Goal: Obtain resource: Download file/media

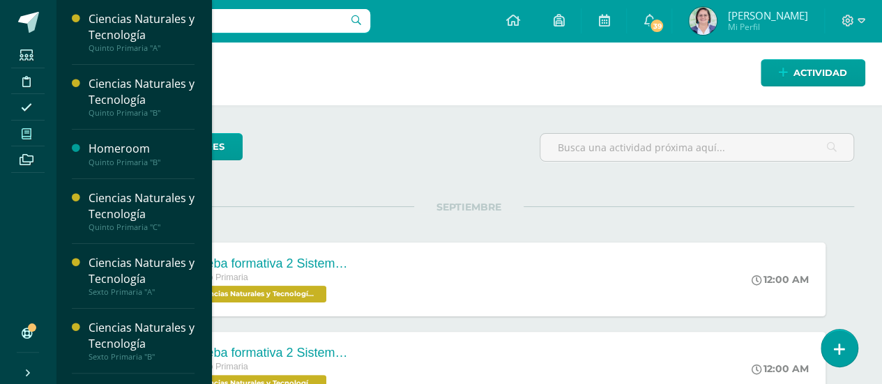
click at [27, 128] on icon at bounding box center [27, 133] width 10 height 11
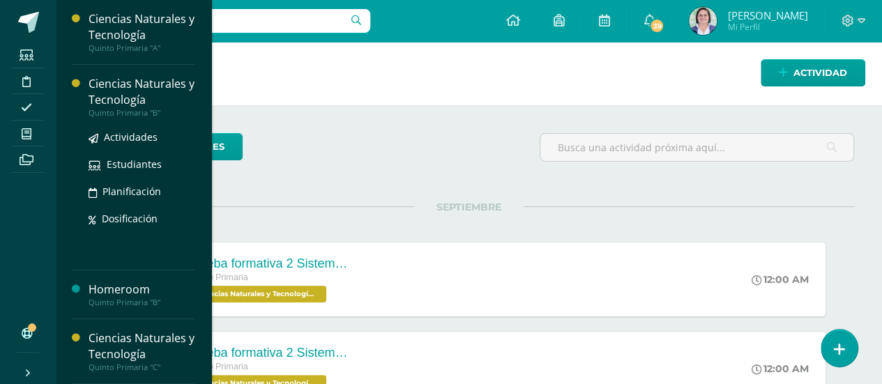
click at [141, 103] on div "Ciencias Naturales y Tecnología" at bounding box center [142, 92] width 106 height 32
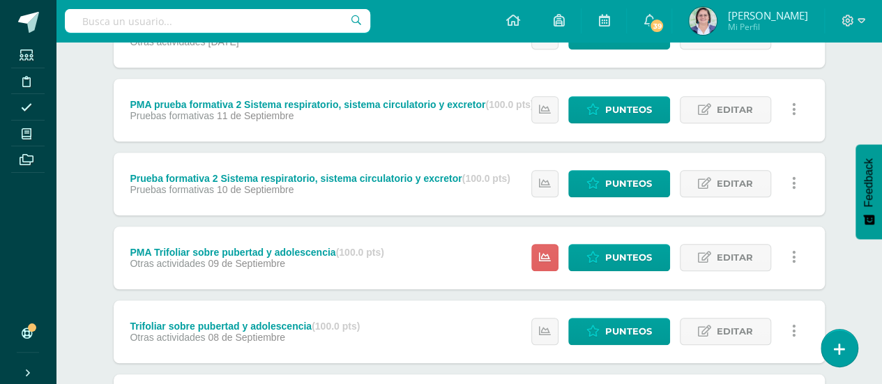
scroll to position [558, 0]
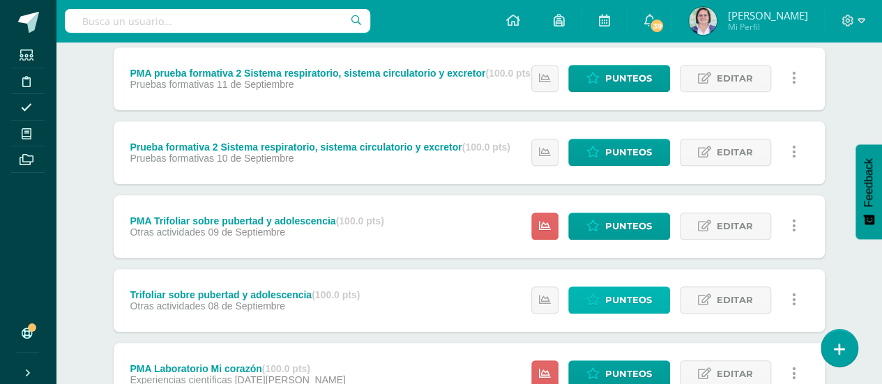
click at [617, 297] on span "Punteos" at bounding box center [628, 300] width 47 height 26
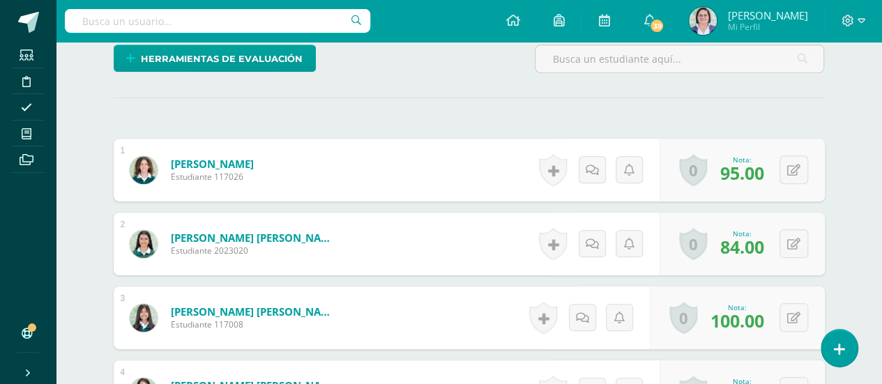
scroll to position [347, 0]
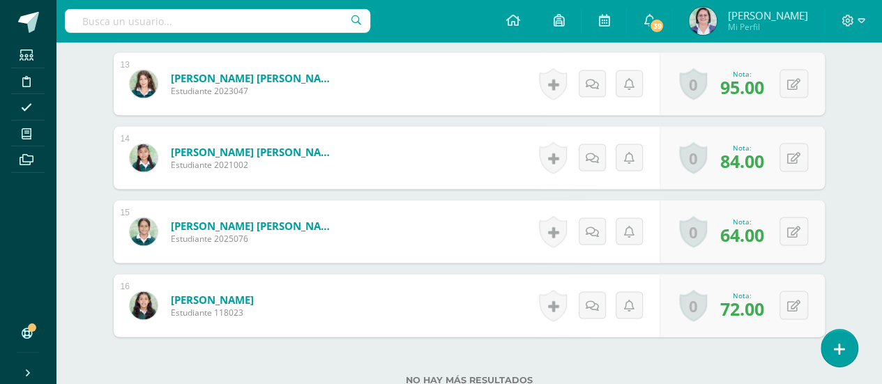
scroll to position [1323, 0]
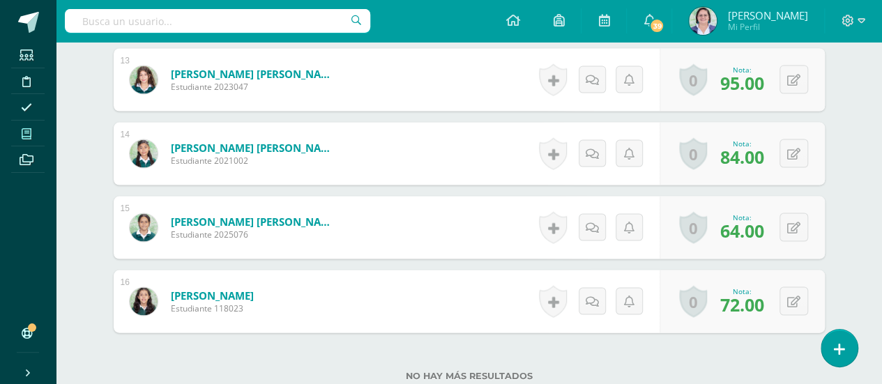
click at [27, 138] on icon at bounding box center [27, 133] width 10 height 11
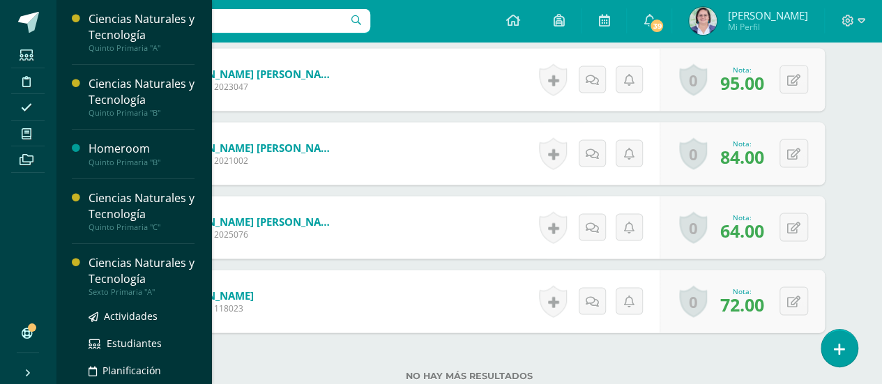
click at [128, 287] on div "Sexto Primaria "A"" at bounding box center [142, 292] width 106 height 10
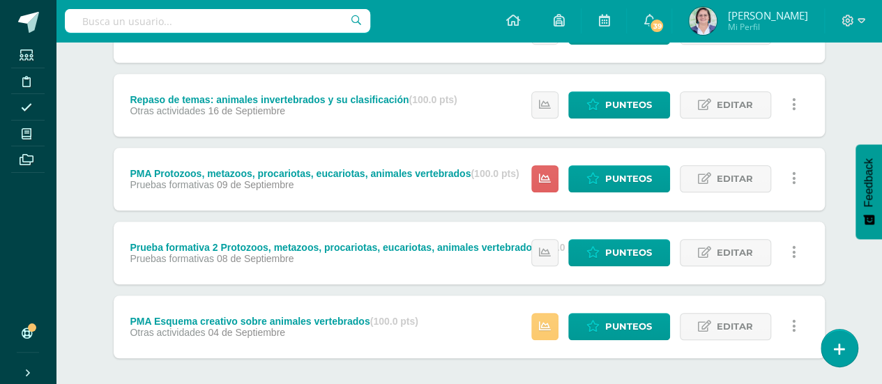
scroll to position [628, 0]
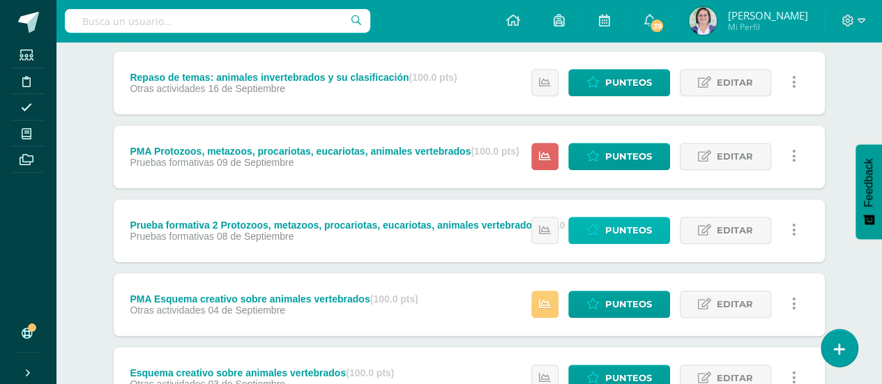
click at [626, 229] on span "Punteos" at bounding box center [628, 231] width 47 height 26
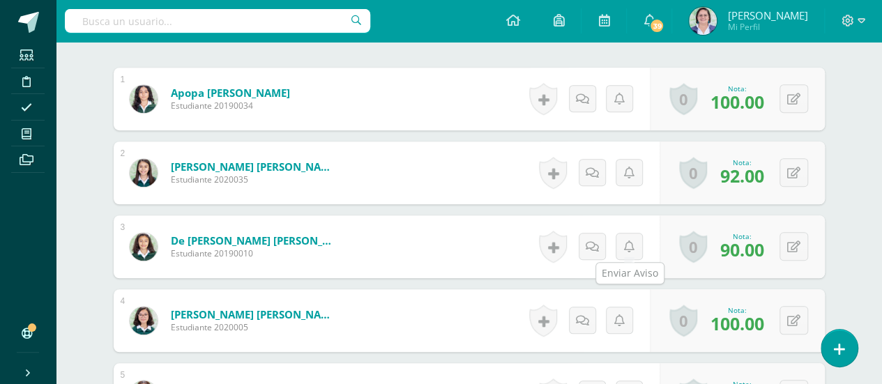
scroll to position [419, 0]
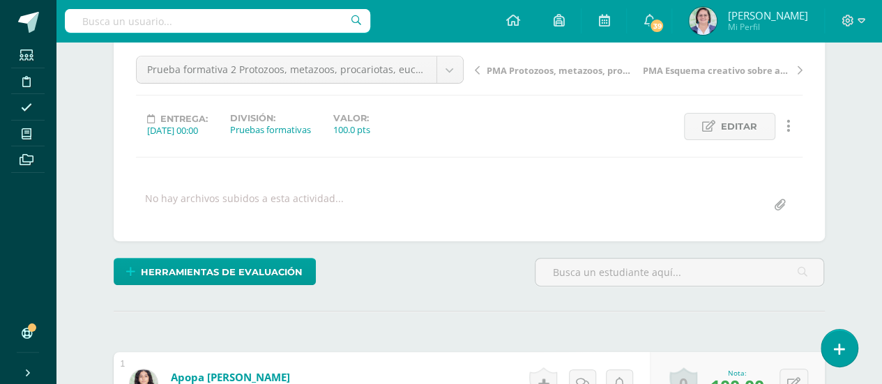
scroll to position [0, 0]
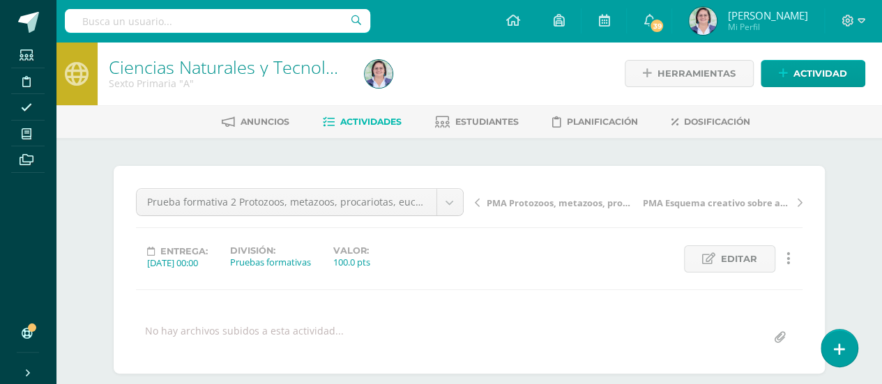
click at [372, 122] on span "Actividades" at bounding box center [370, 121] width 61 height 10
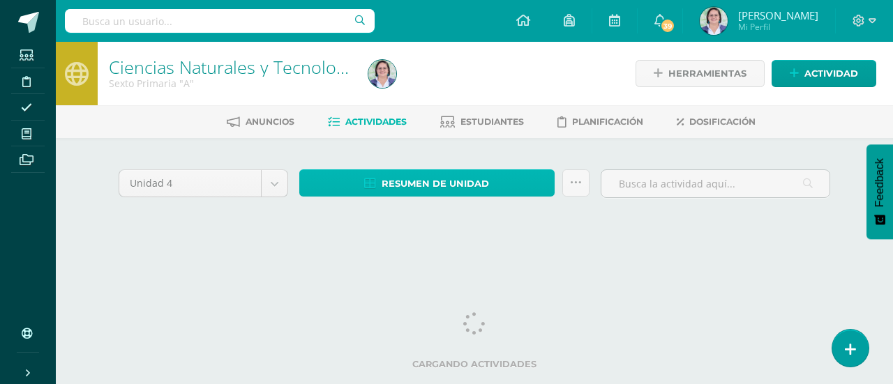
click at [437, 187] on span "Resumen de unidad" at bounding box center [435, 184] width 107 height 26
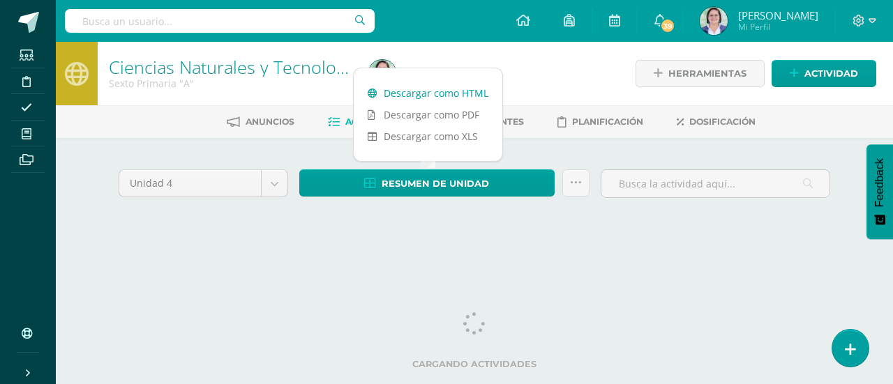
click at [433, 92] on link "Descargar como HTML" at bounding box center [428, 93] width 149 height 22
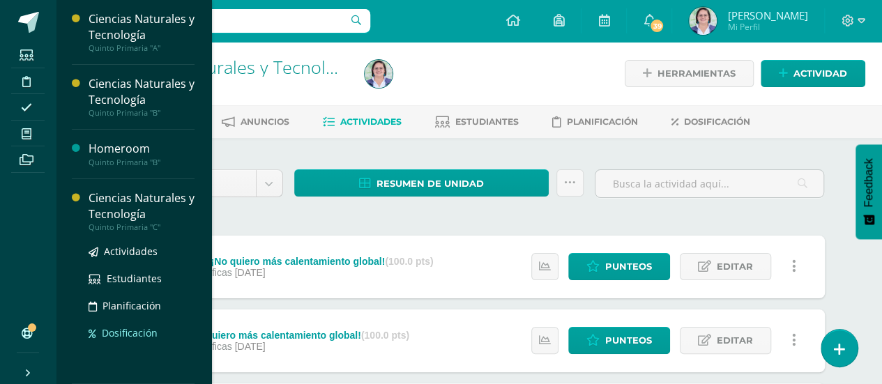
click at [119, 341] on div "Actividades Estudiantes Planificación Dosificación" at bounding box center [142, 302] width 106 height 141
click at [132, 232] on div "Actividades Estudiantes Planificación Dosificación" at bounding box center [142, 302] width 106 height 141
click at [131, 223] on div "Quinto Primaria "C"" at bounding box center [142, 228] width 106 height 10
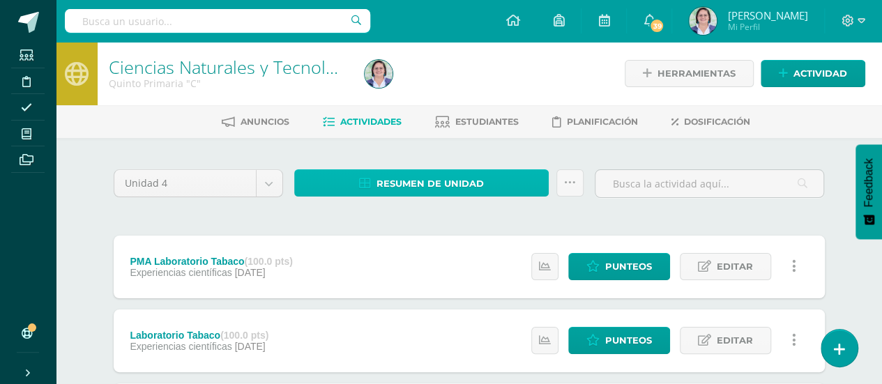
click at [435, 188] on span "Resumen de unidad" at bounding box center [430, 184] width 107 height 26
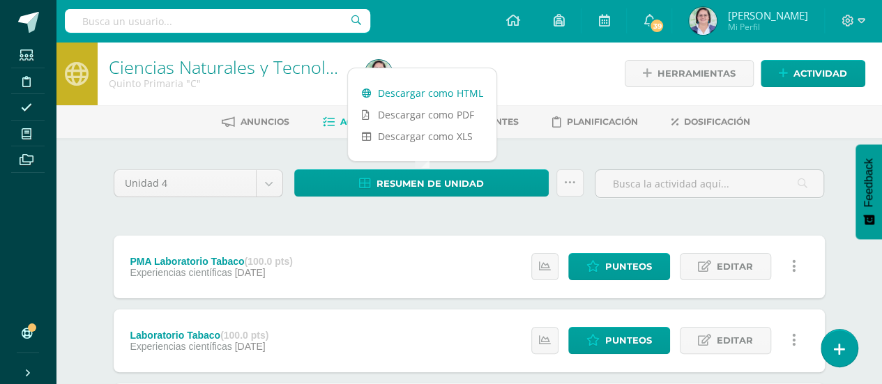
click at [417, 88] on link "Descargar como HTML" at bounding box center [422, 93] width 149 height 22
